Goal: Check status: Check status

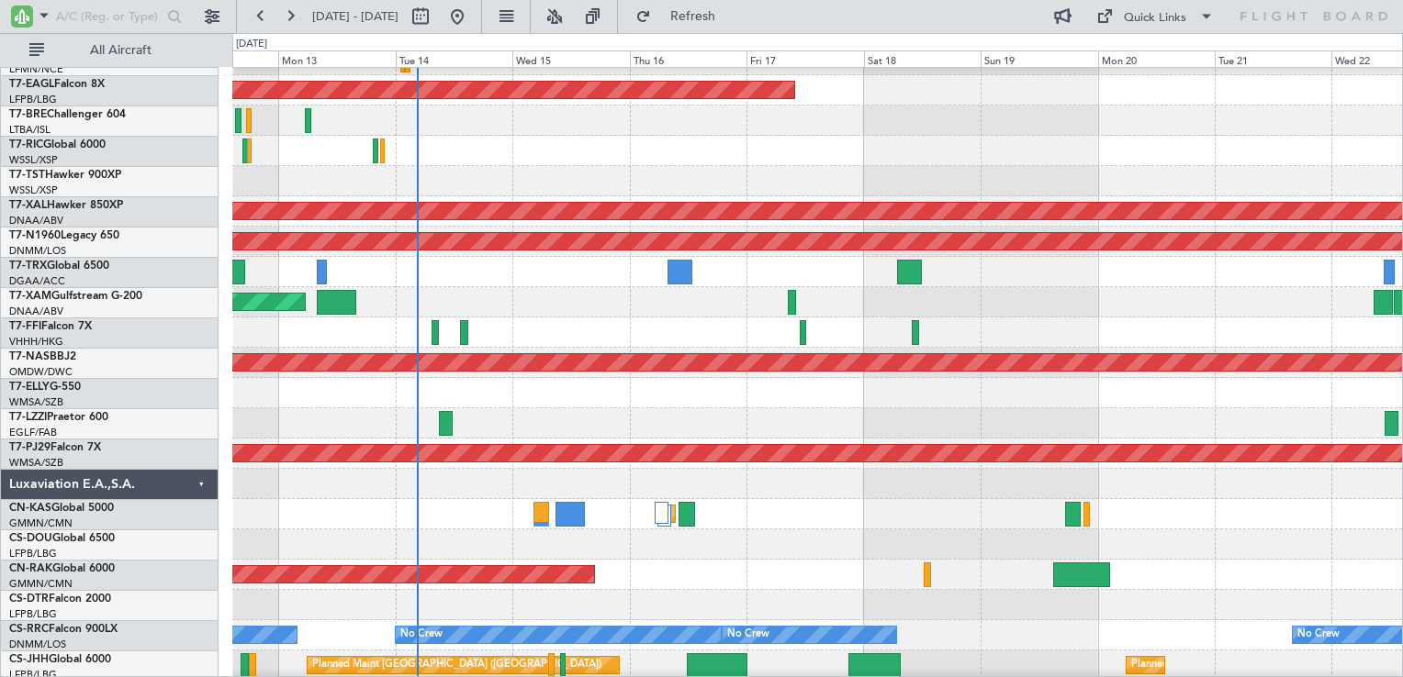
scroll to position [2295, 0]
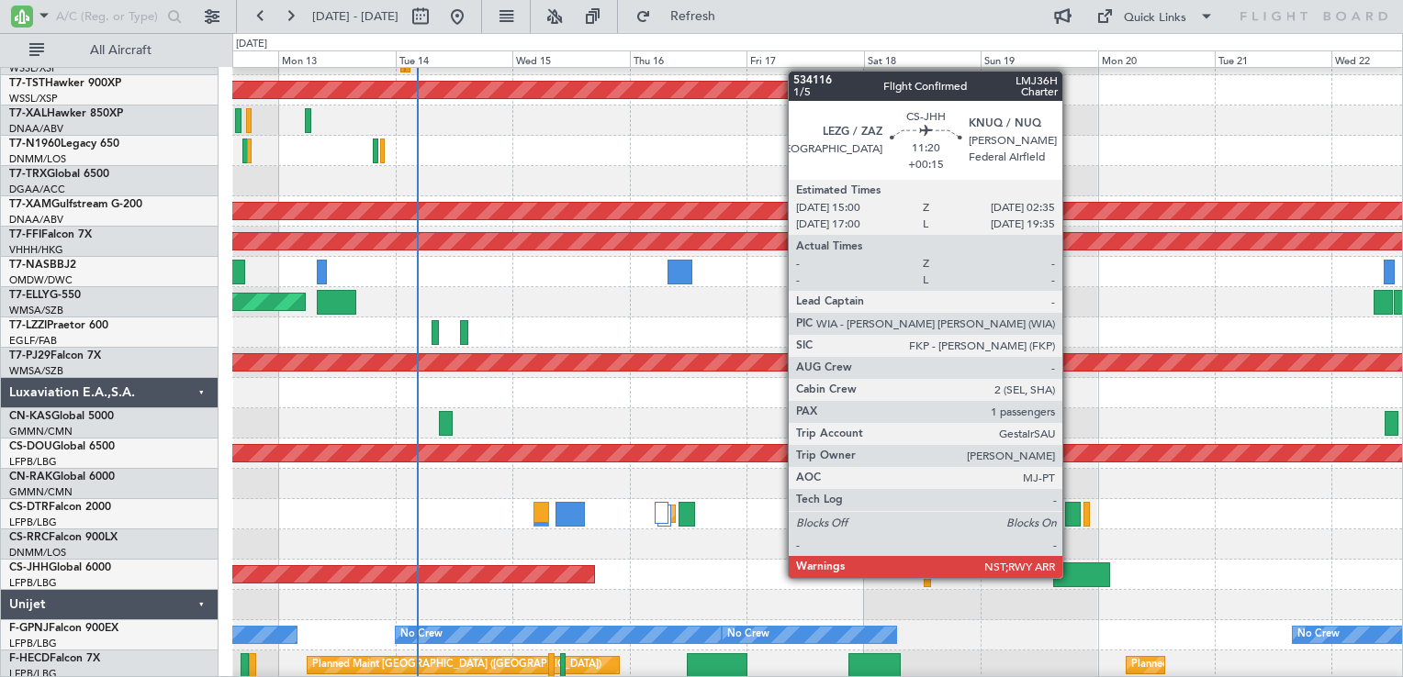
click at [1070, 576] on div at bounding box center [1081, 575] width 57 height 25
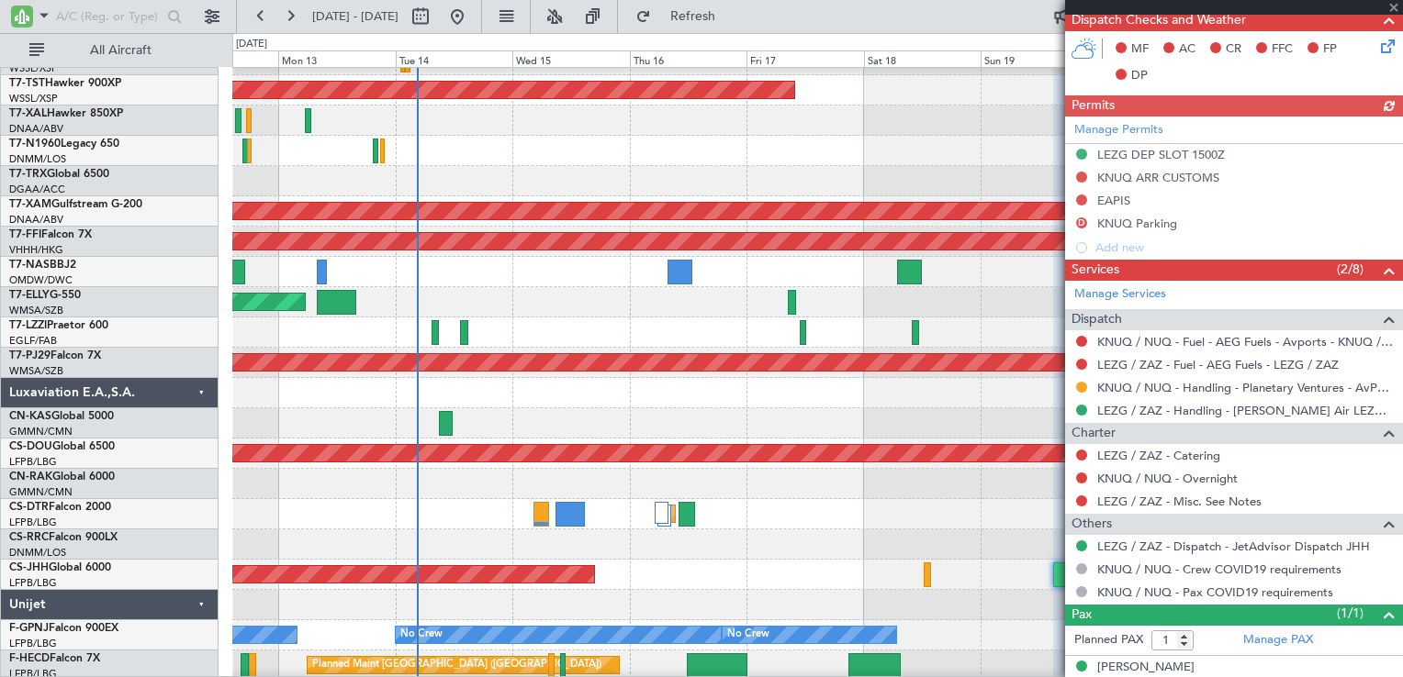
scroll to position [594, 0]
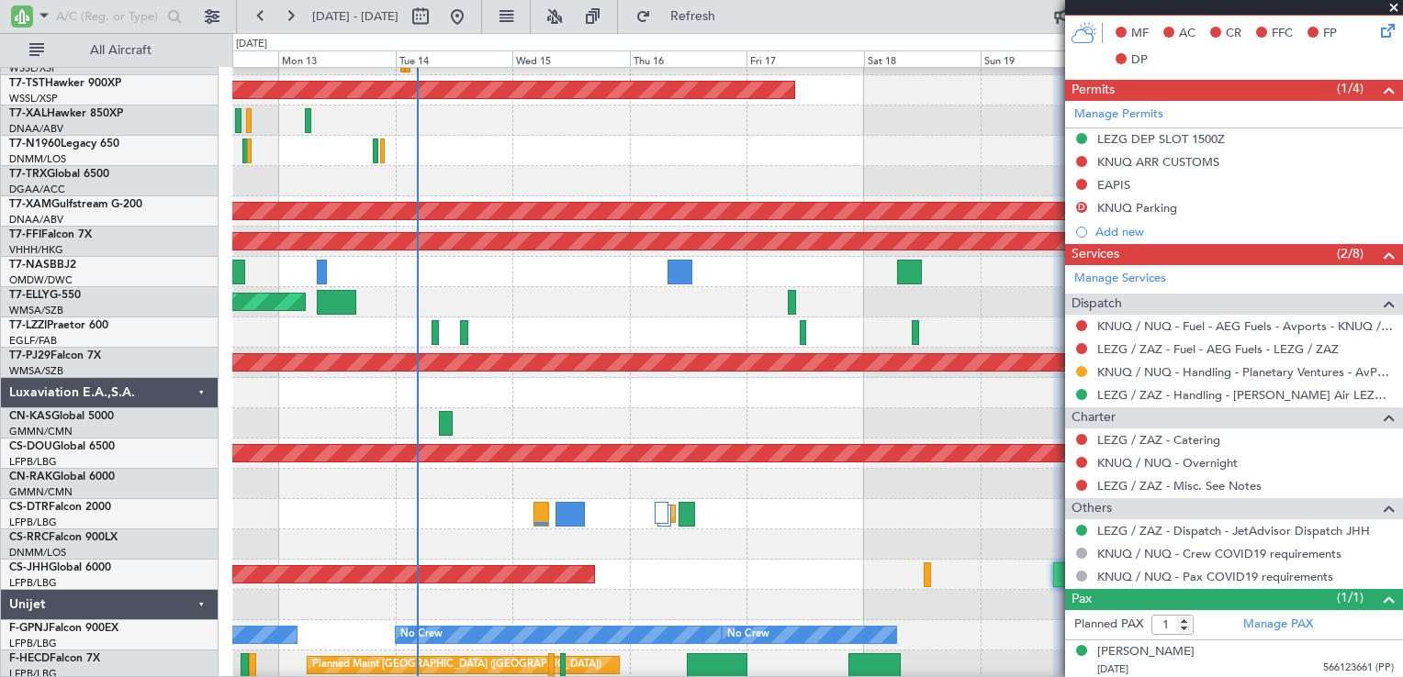
click at [1398, 6] on span at bounding box center [1393, 8] width 18 height 17
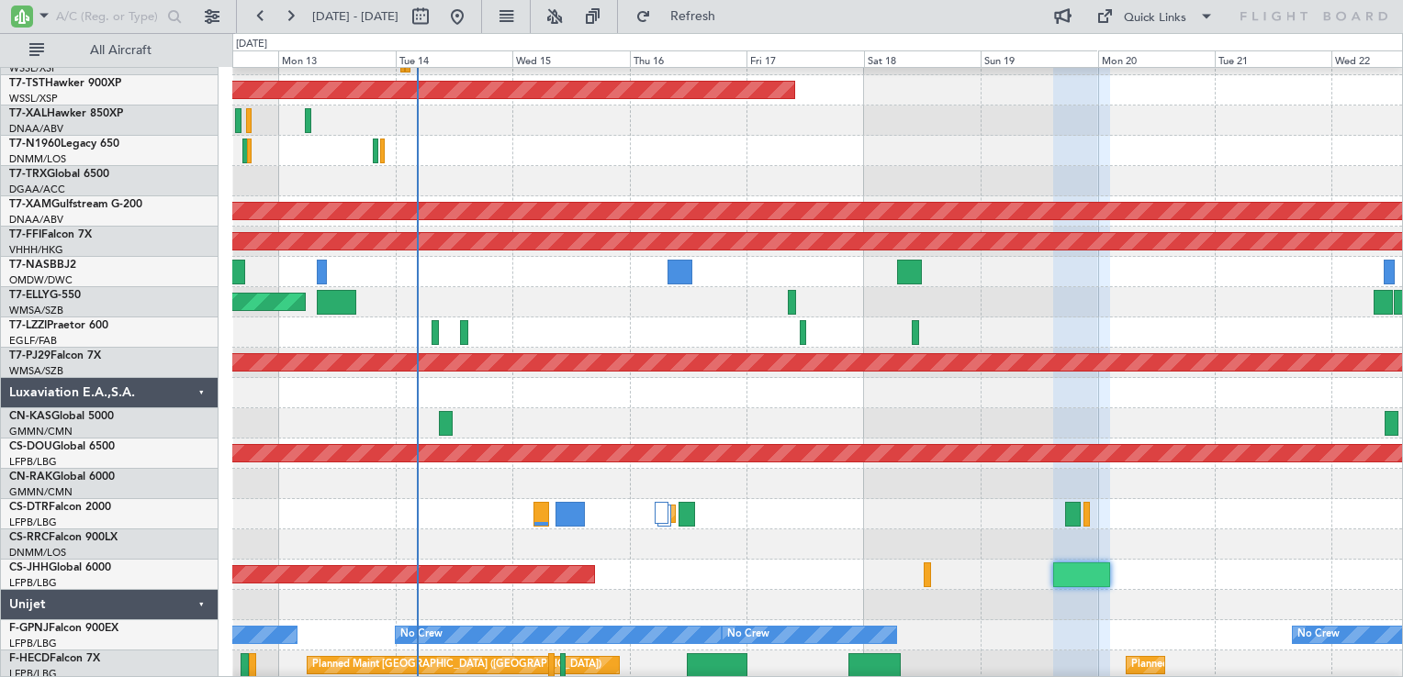
type input "0"
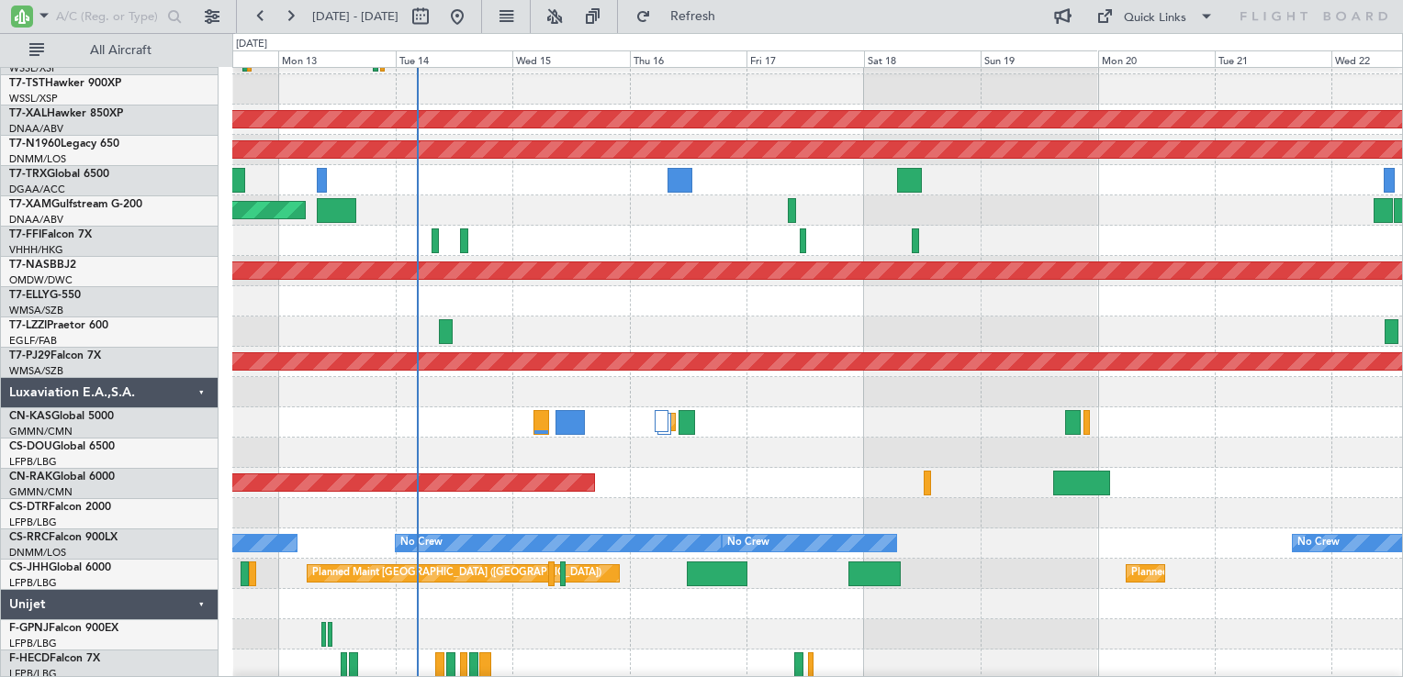
scroll to position [2387, 0]
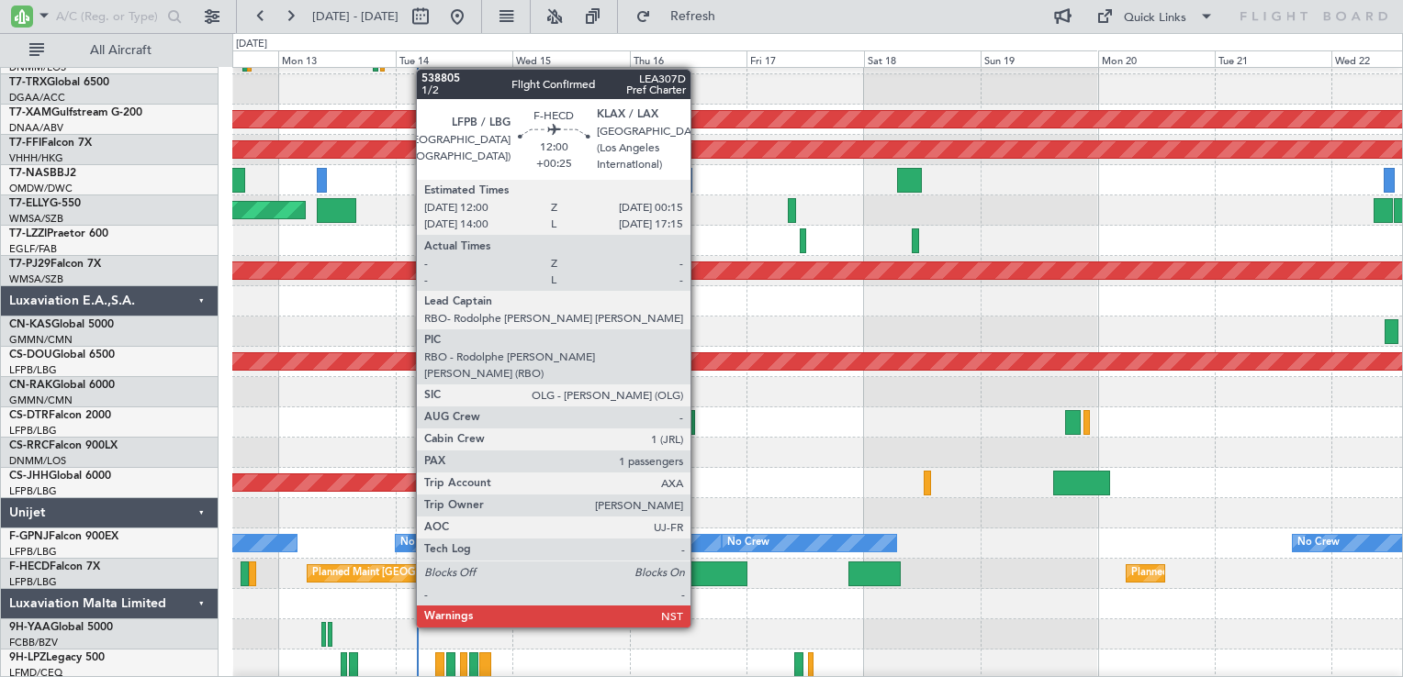
click at [699, 576] on div at bounding box center [717, 574] width 61 height 25
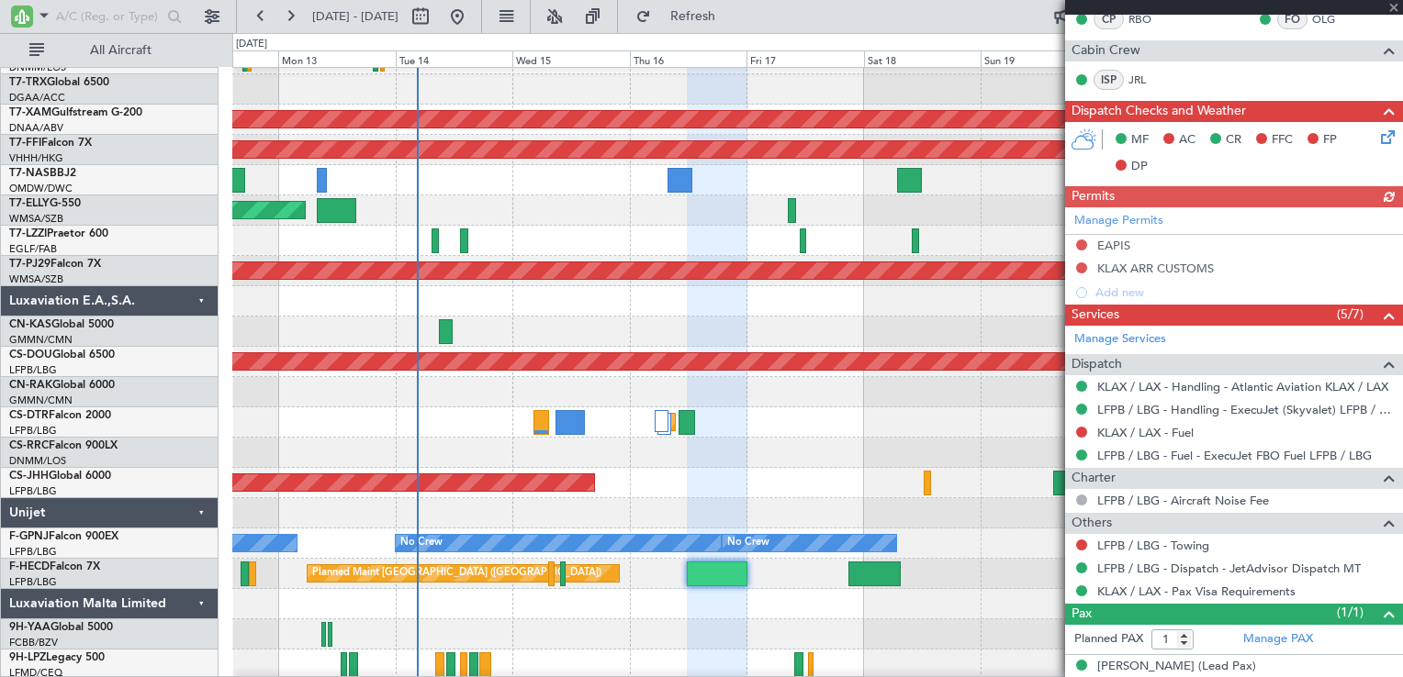
scroll to position [515, 0]
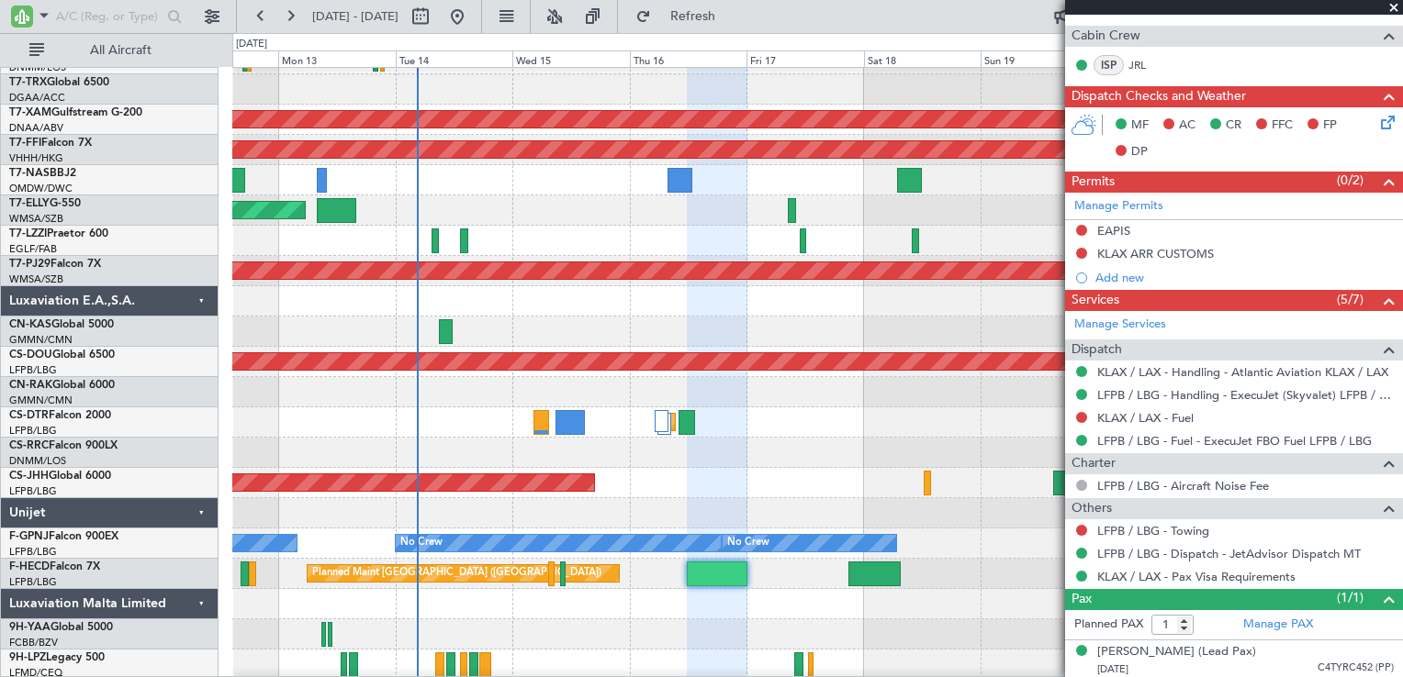
click at [1388, 6] on span at bounding box center [1393, 8] width 18 height 17
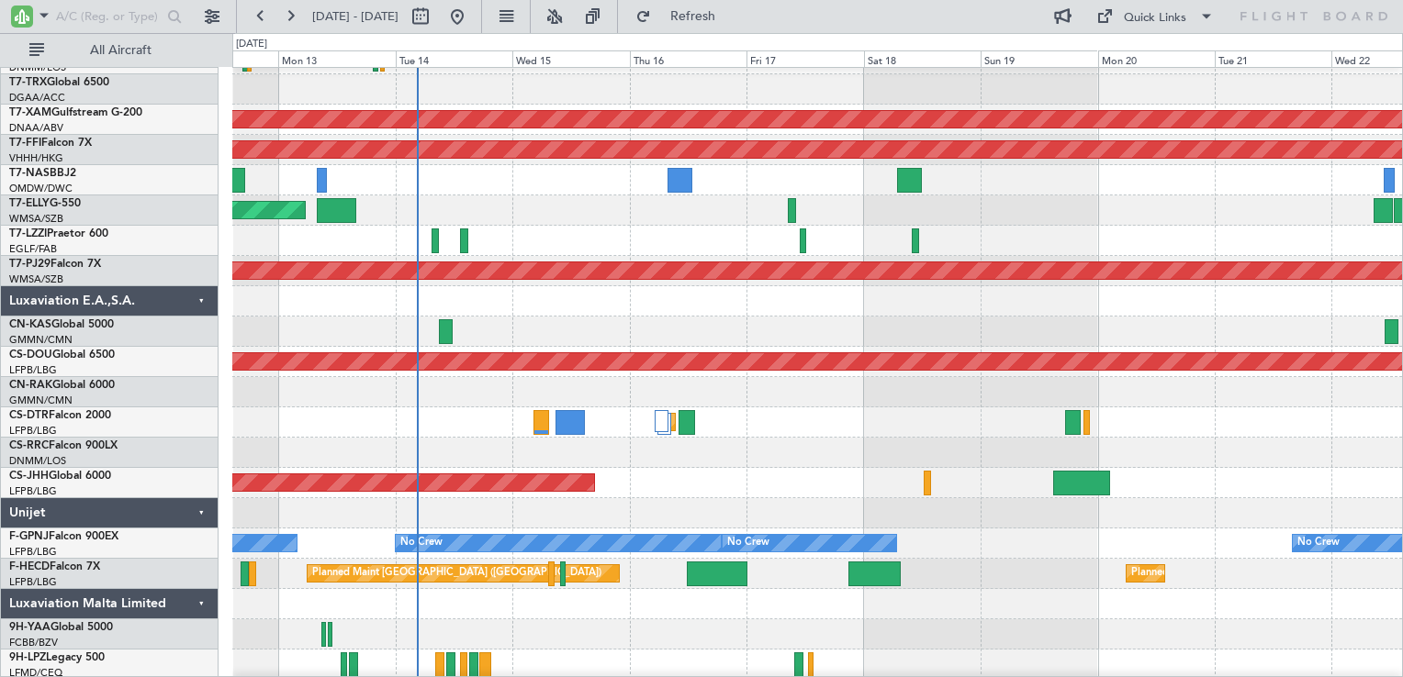
scroll to position [2540, 0]
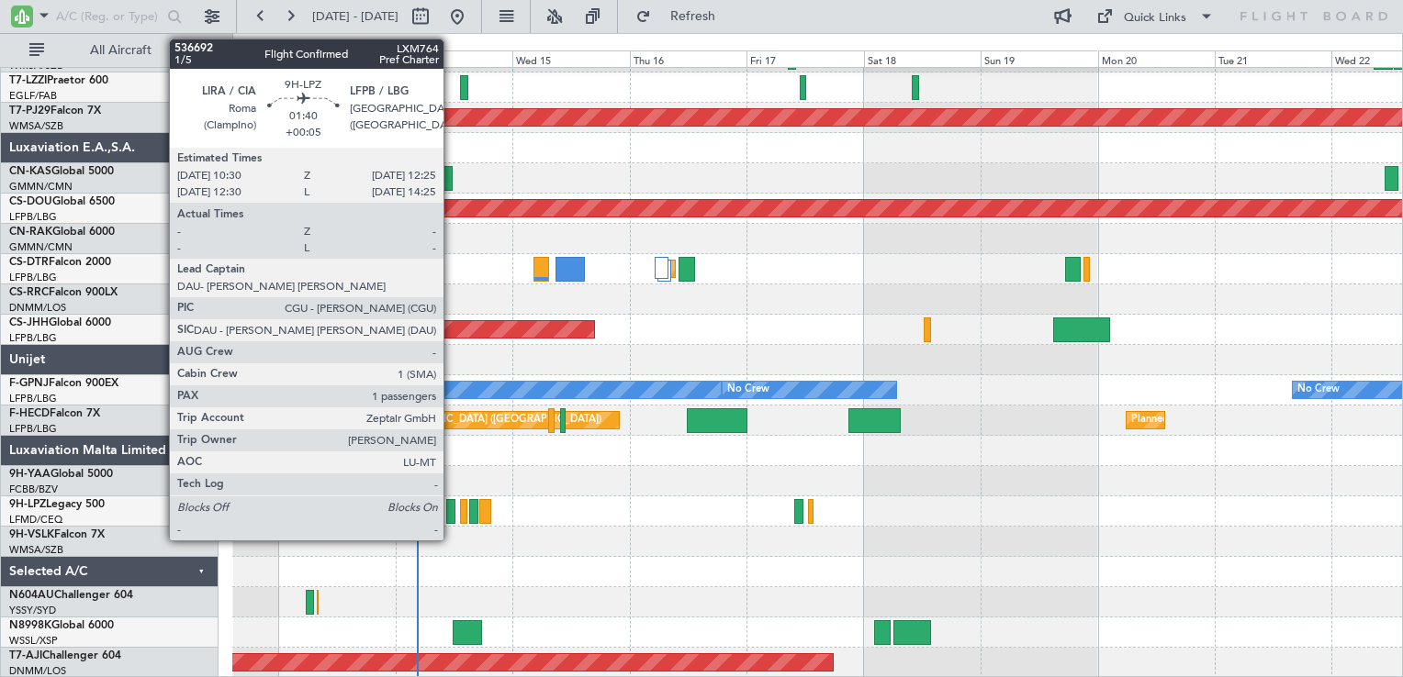
click at [454, 517] on div at bounding box center [451, 511] width 10 height 25
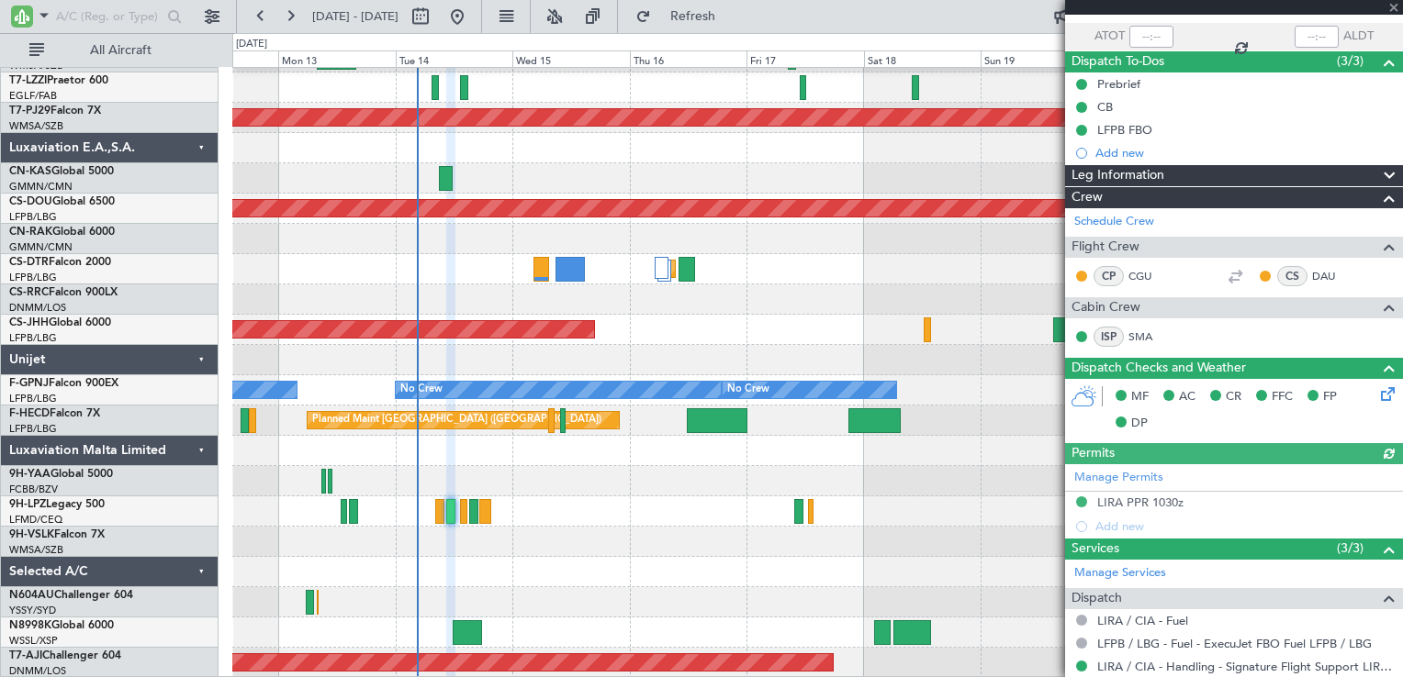
scroll to position [309, 0]
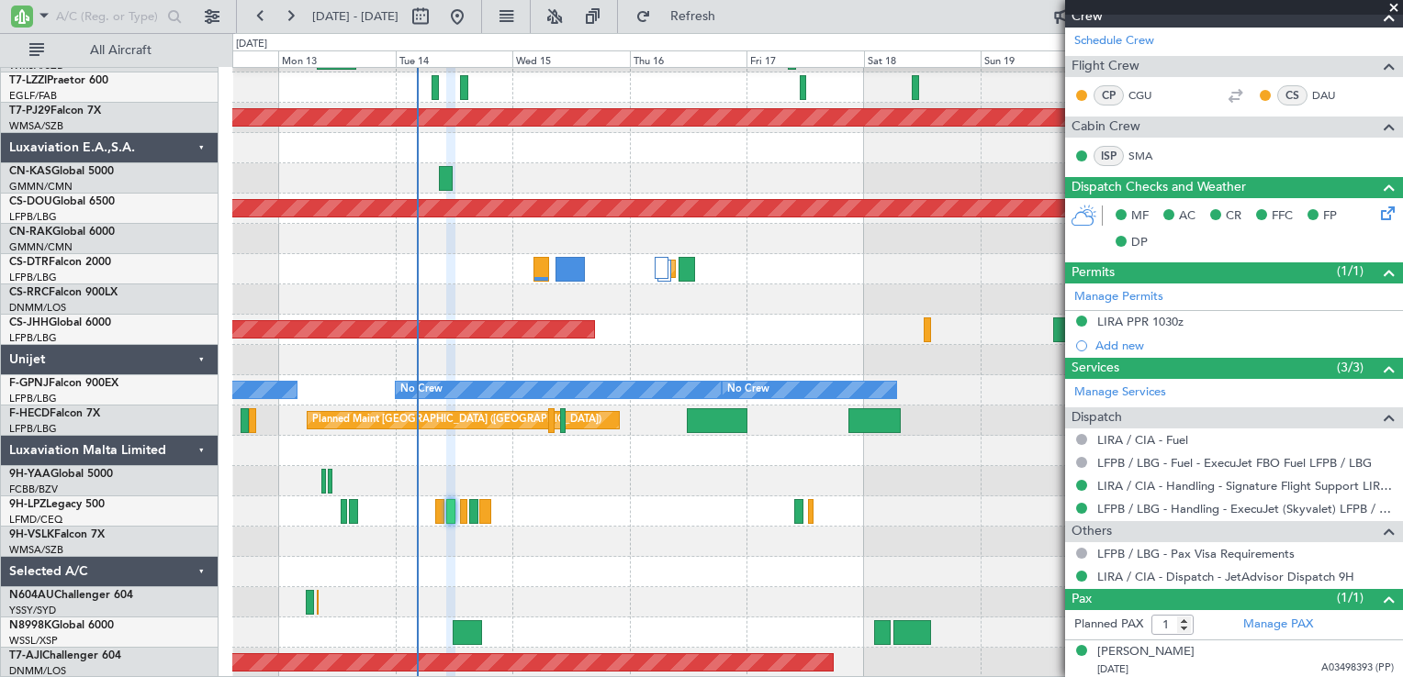
click at [1392, 7] on span at bounding box center [1393, 8] width 18 height 17
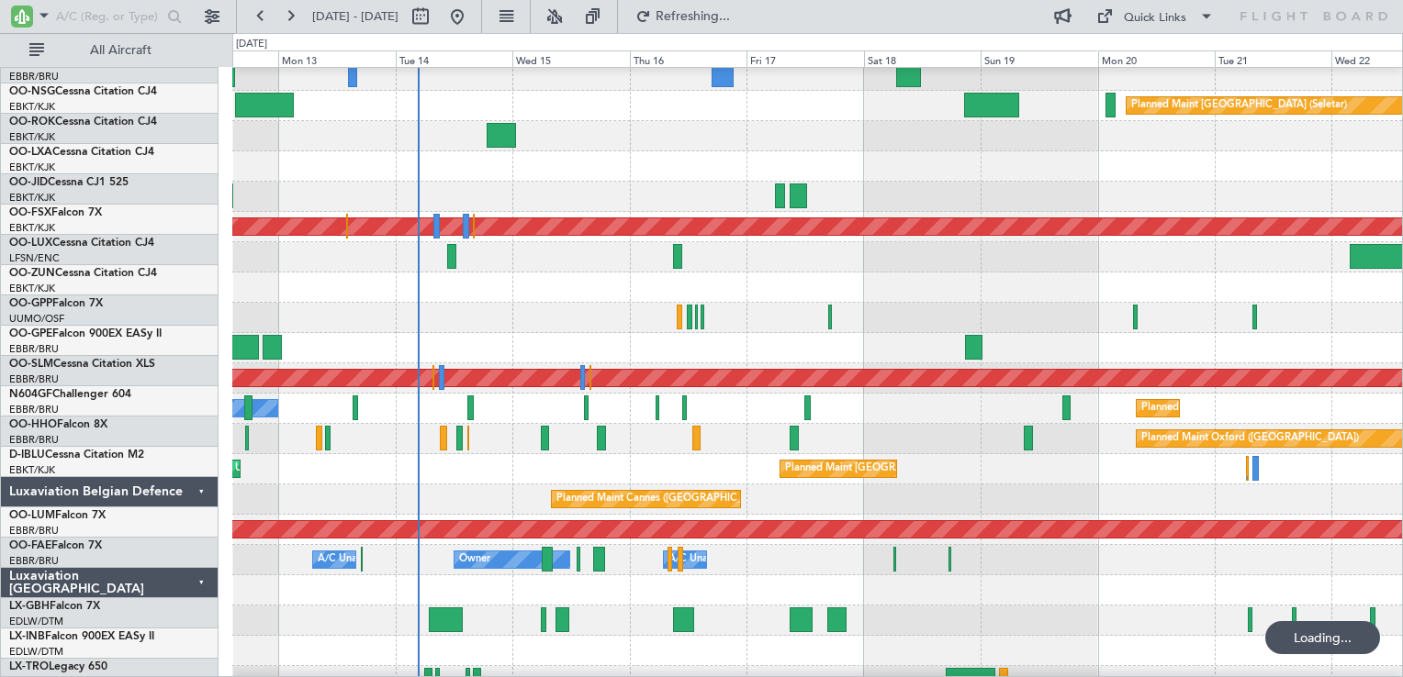
scroll to position [704, 0]
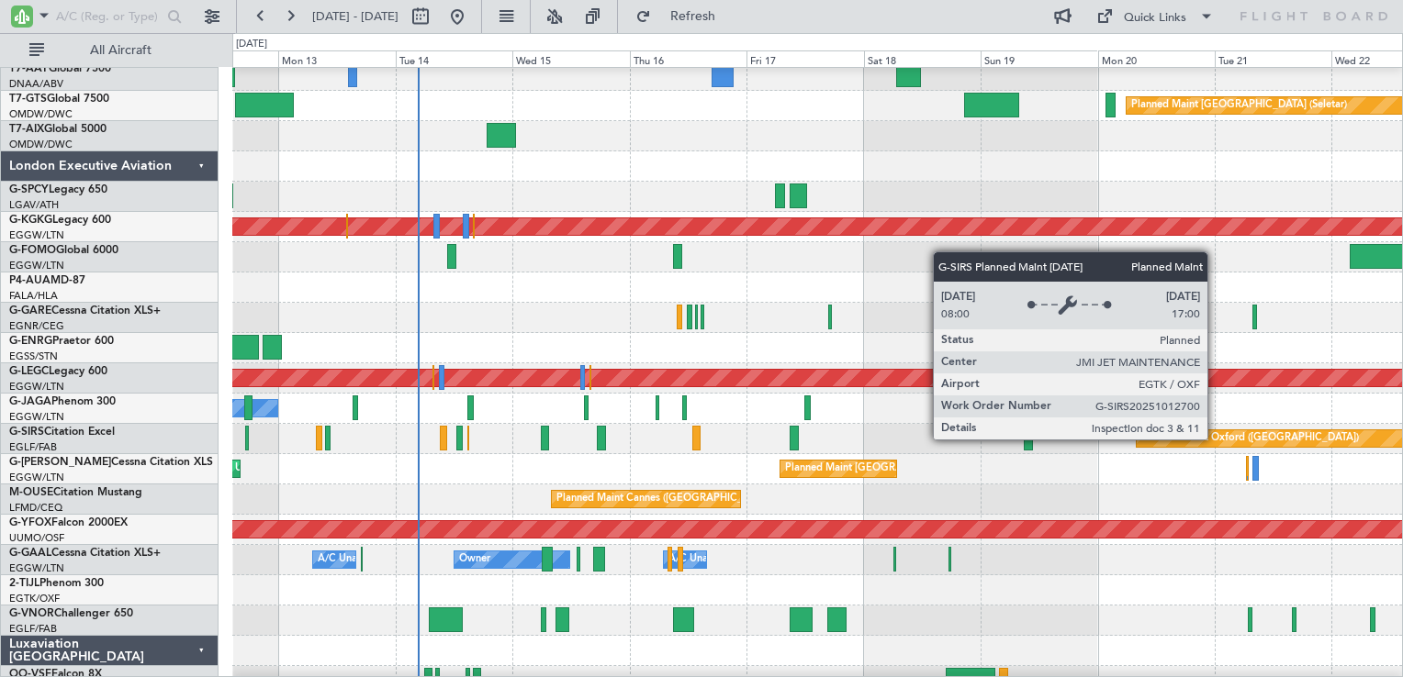
click at [1215, 439] on div "Planned Maint Oxford ([GEOGRAPHIC_DATA])" at bounding box center [1250, 439] width 218 height 28
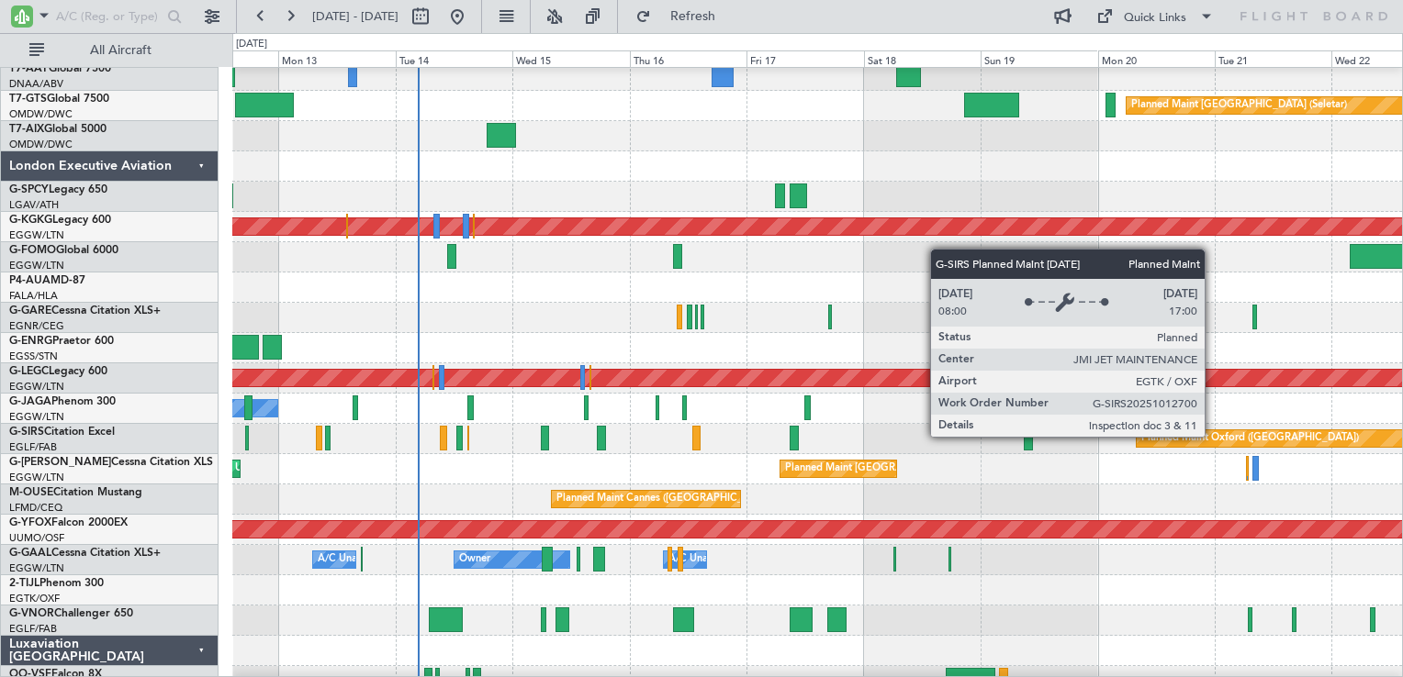
click at [1213, 436] on div "Planned Maint Oxford ([GEOGRAPHIC_DATA])" at bounding box center [1250, 439] width 218 height 28
